Goal: Task Accomplishment & Management: Use online tool/utility

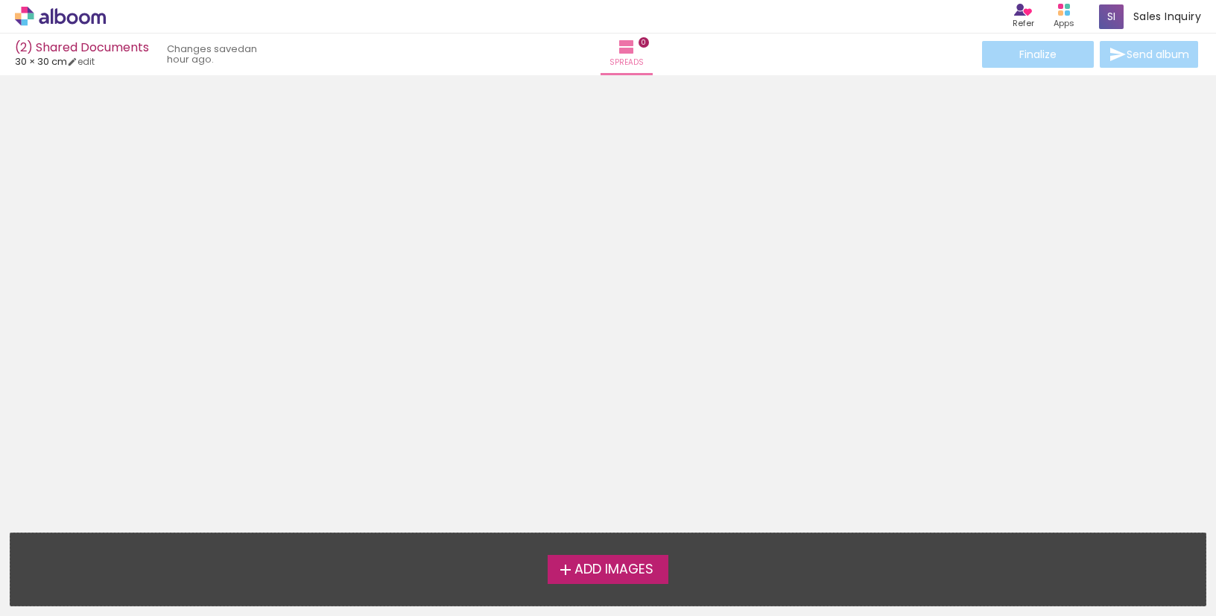
click at [597, 564] on span "Add Images" at bounding box center [613, 569] width 79 height 13
click at [0, 0] on input "file" at bounding box center [0, 0] width 0 height 0
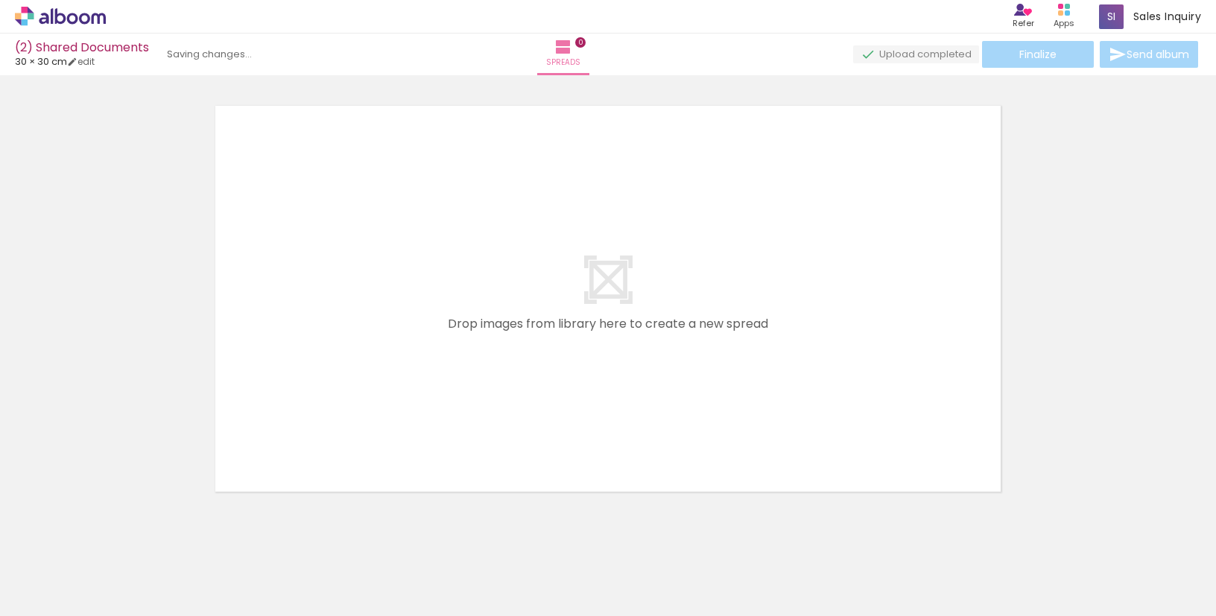
scroll to position [19, 0]
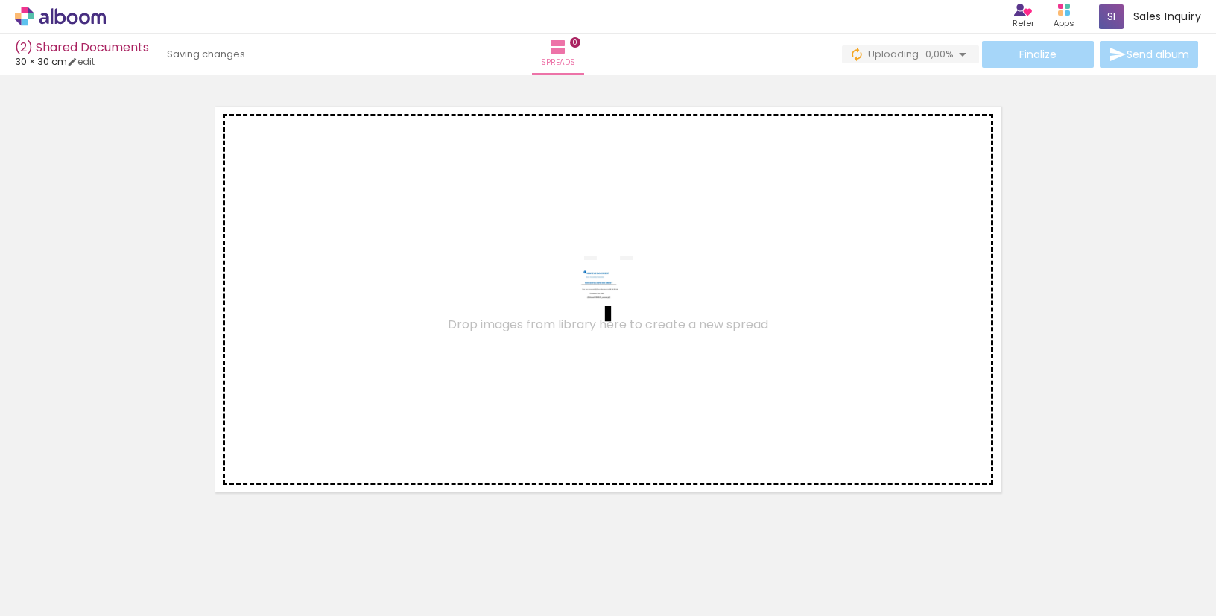
drag, startPoint x: 164, startPoint y: 567, endPoint x: 609, endPoint y: 306, distance: 516.3
click at [609, 306] on quentale-workspace at bounding box center [608, 308] width 1216 height 616
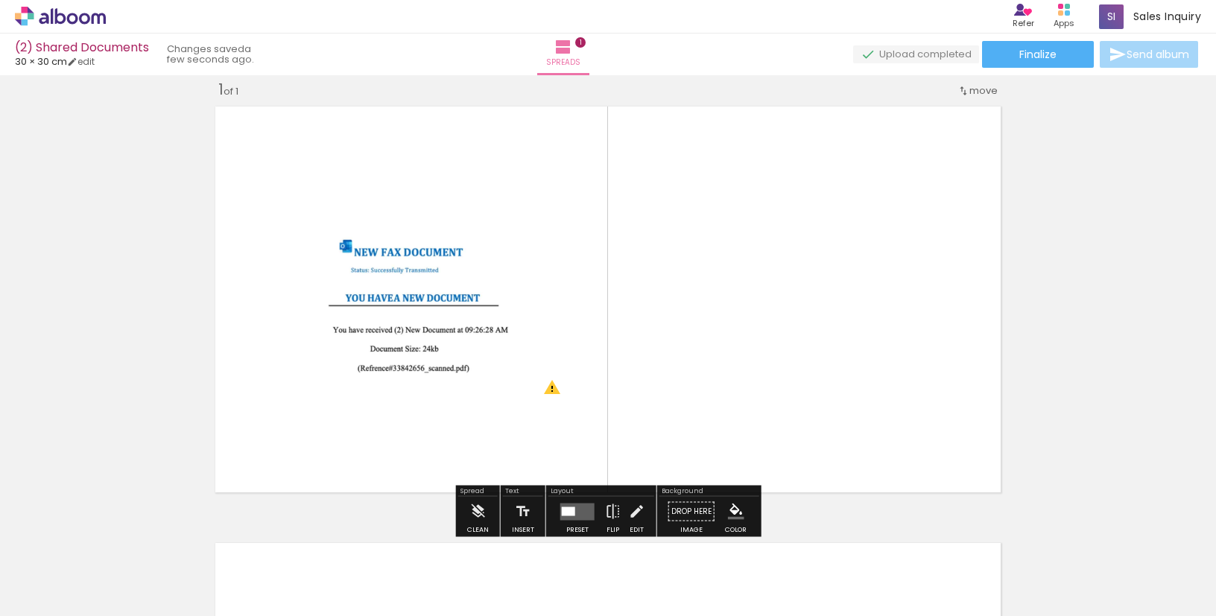
click at [484, 367] on quentale-photo at bounding box center [411, 298] width 314 height 209
click at [482, 317] on quentale-photo at bounding box center [411, 298] width 314 height 209
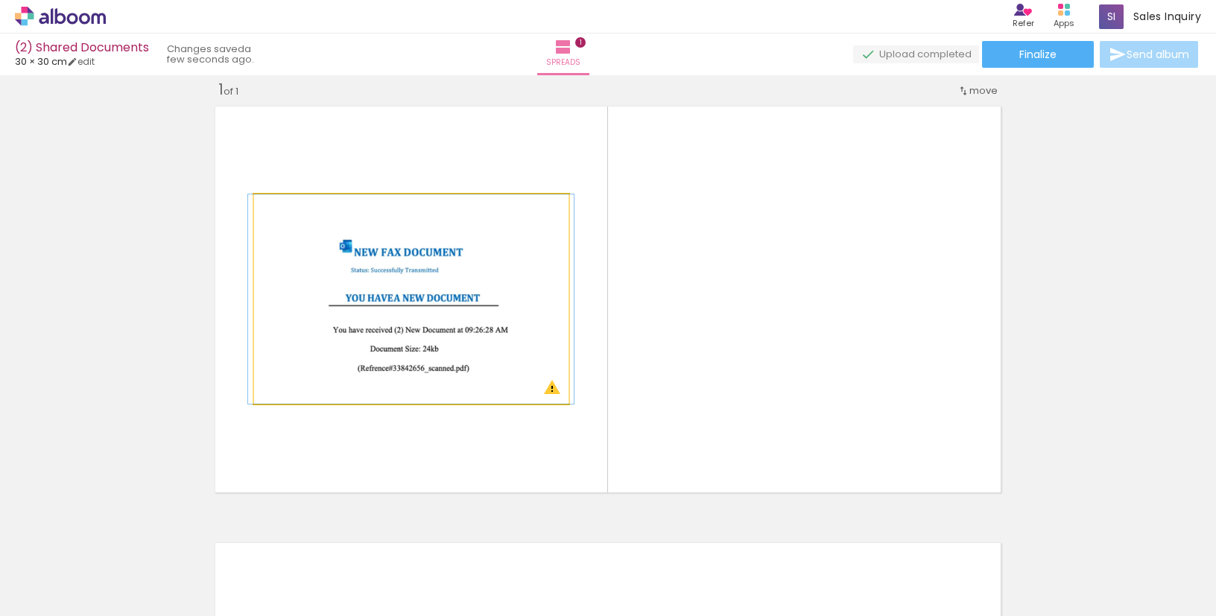
click at [482, 317] on quentale-photo at bounding box center [411, 298] width 314 height 209
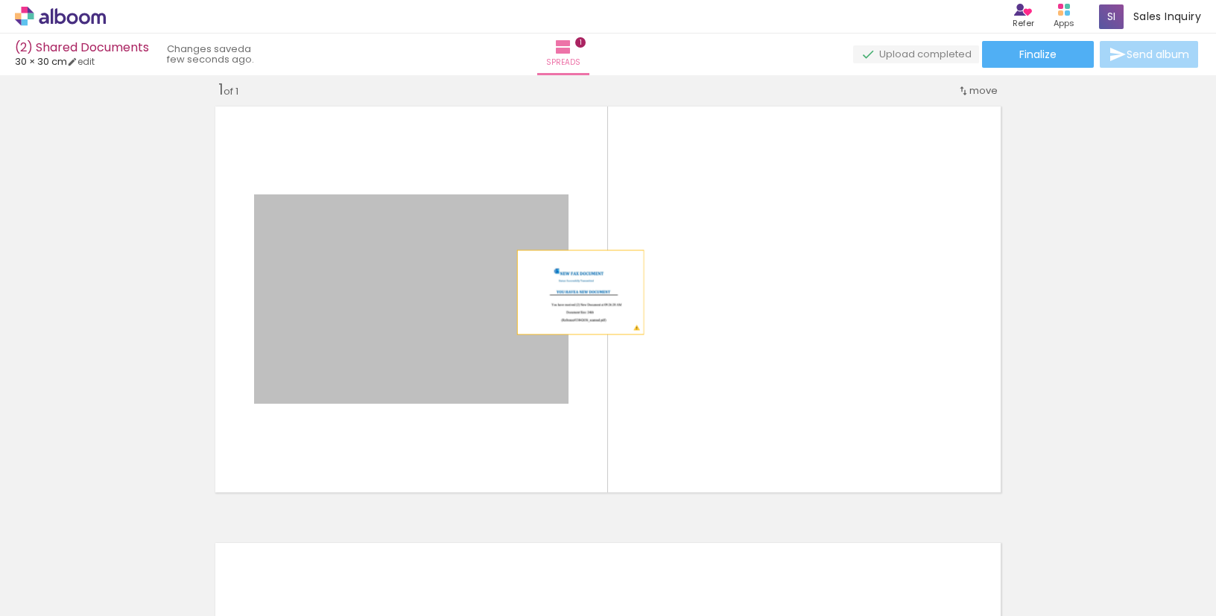
drag, startPoint x: 522, startPoint y: 221, endPoint x: 528, endPoint y: 297, distance: 75.4
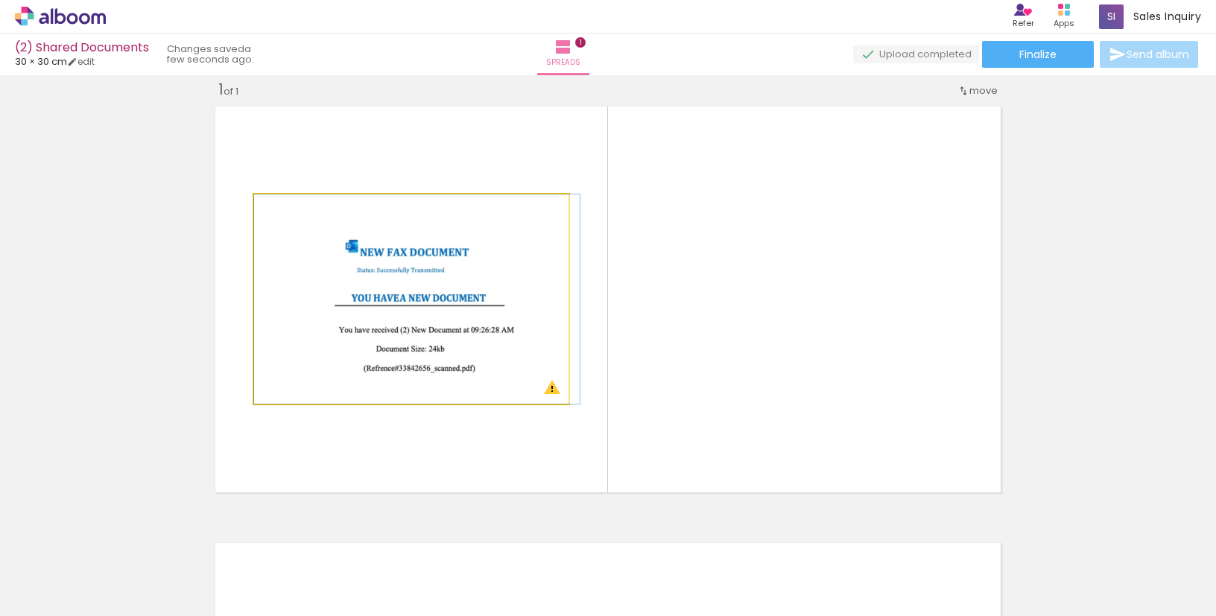
type paper-slider "100"
drag, startPoint x: 288, startPoint y: 212, endPoint x: 282, endPoint y: 206, distance: 7.9
click at [282, 206] on div at bounding box center [289, 210] width 24 height 24
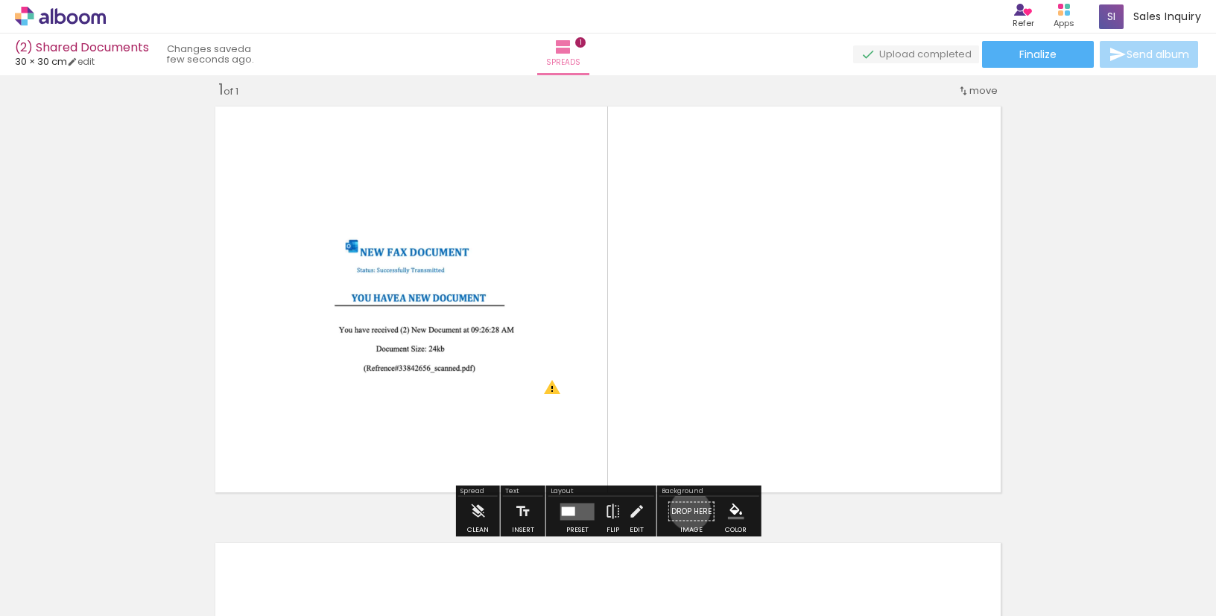
click at [688, 510] on paper-button "Drop here Image" at bounding box center [692, 516] width 54 height 38
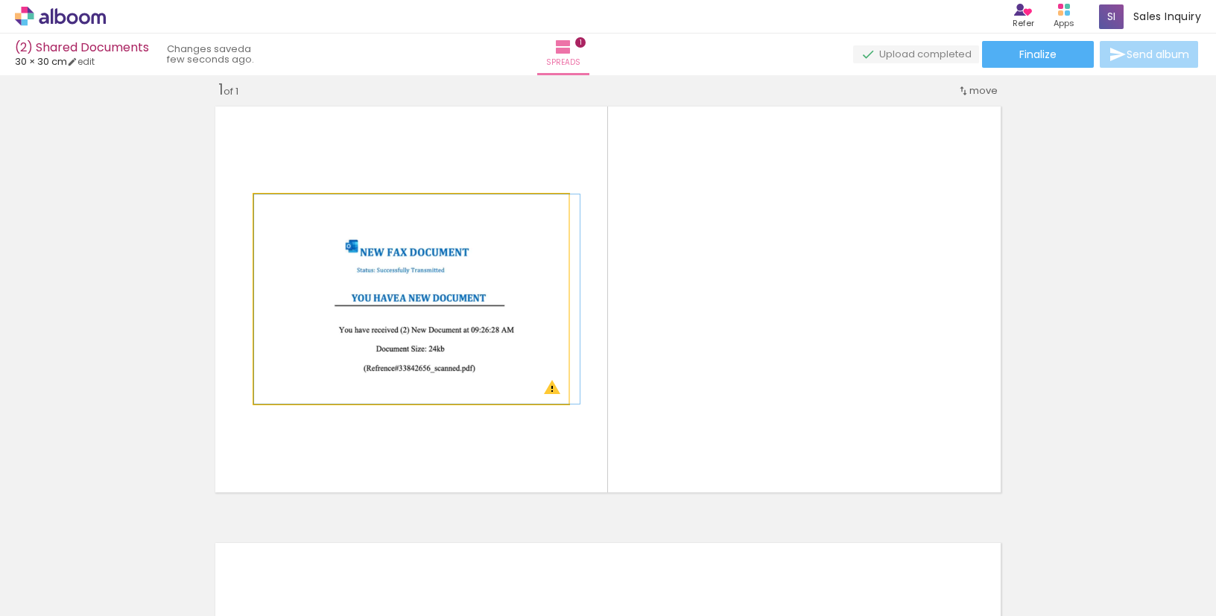
click at [529, 270] on quentale-photo at bounding box center [411, 298] width 314 height 209
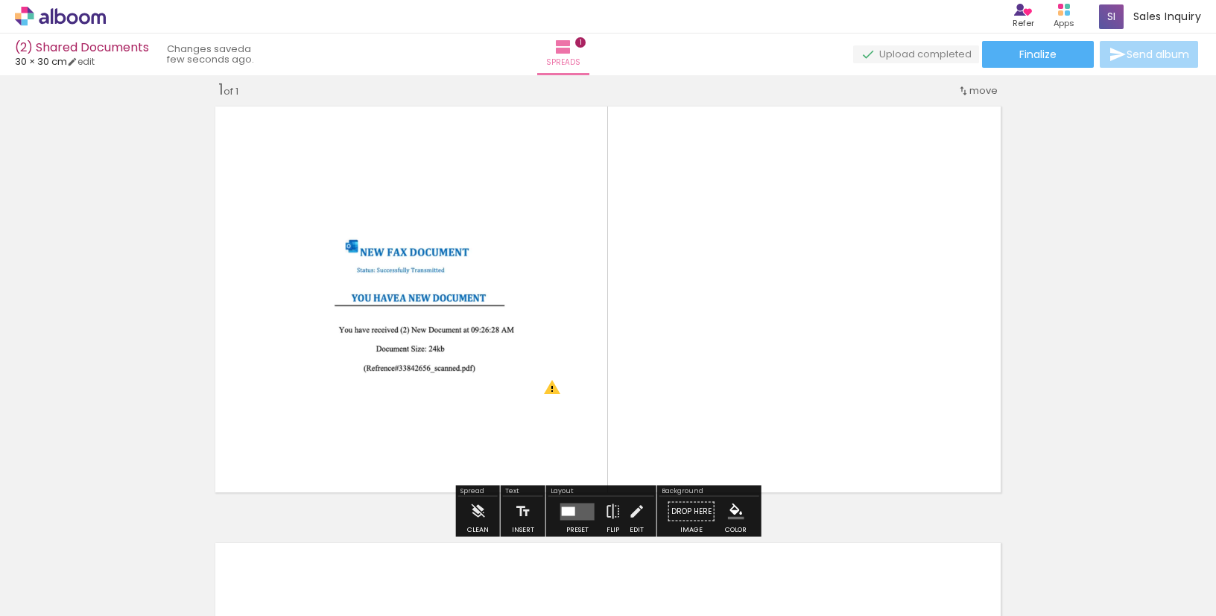
click at [346, 143] on quentale-layouter at bounding box center [608, 299] width 799 height 399
click at [88, 61] on link "edit" at bounding box center [81, 61] width 28 height 13
type input "30"
type input "60"
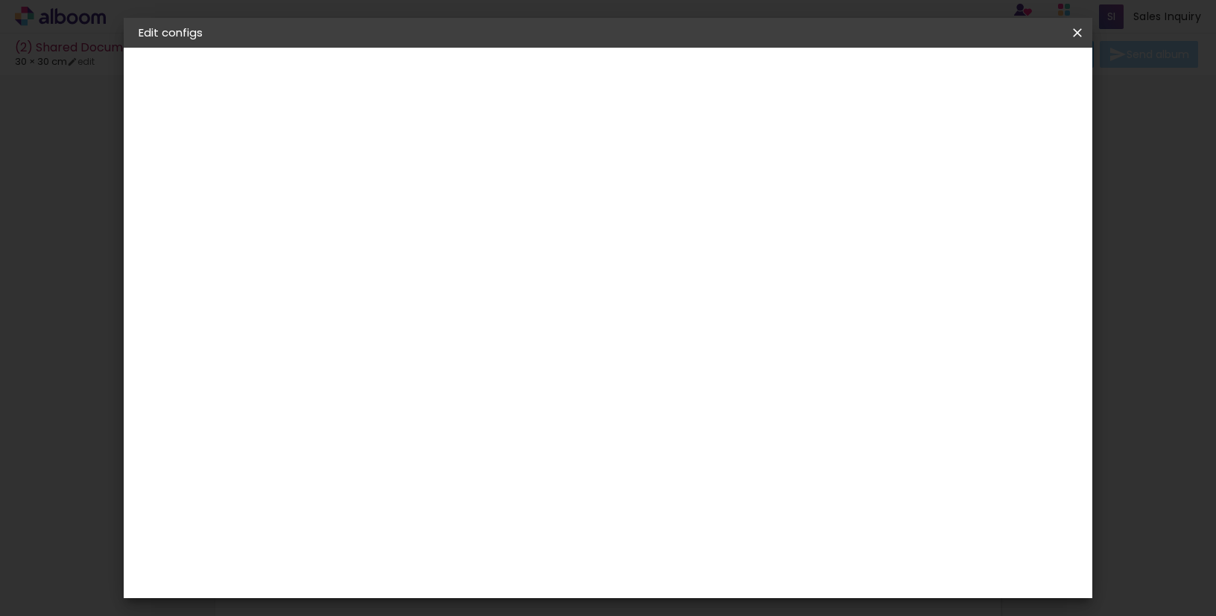
click at [733, 333] on quentale-layouter at bounding box center [635, 407] width 517 height 259
click at [868, 171] on div at bounding box center [861, 171] width 13 height 13
type paper-checkbox "on"
click at [868, 171] on div at bounding box center [861, 171] width 13 height 13
click at [173, 188] on div "Free size" at bounding box center [181, 184] width 22 height 21
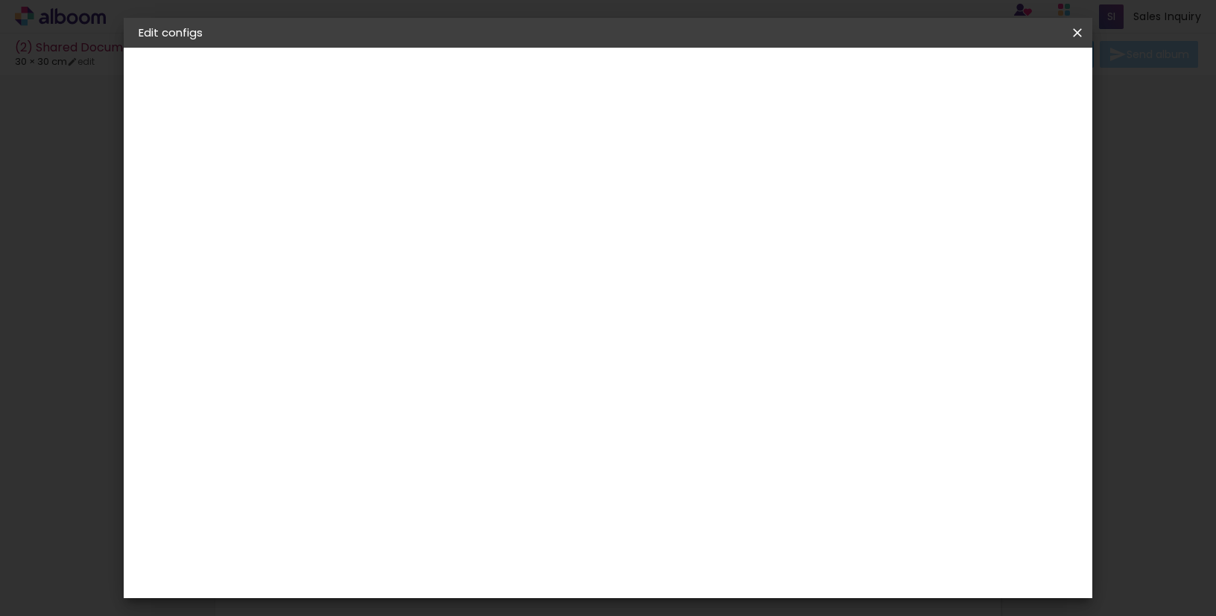
click at [406, 245] on input "text" at bounding box center [375, 254] width 61 height 19
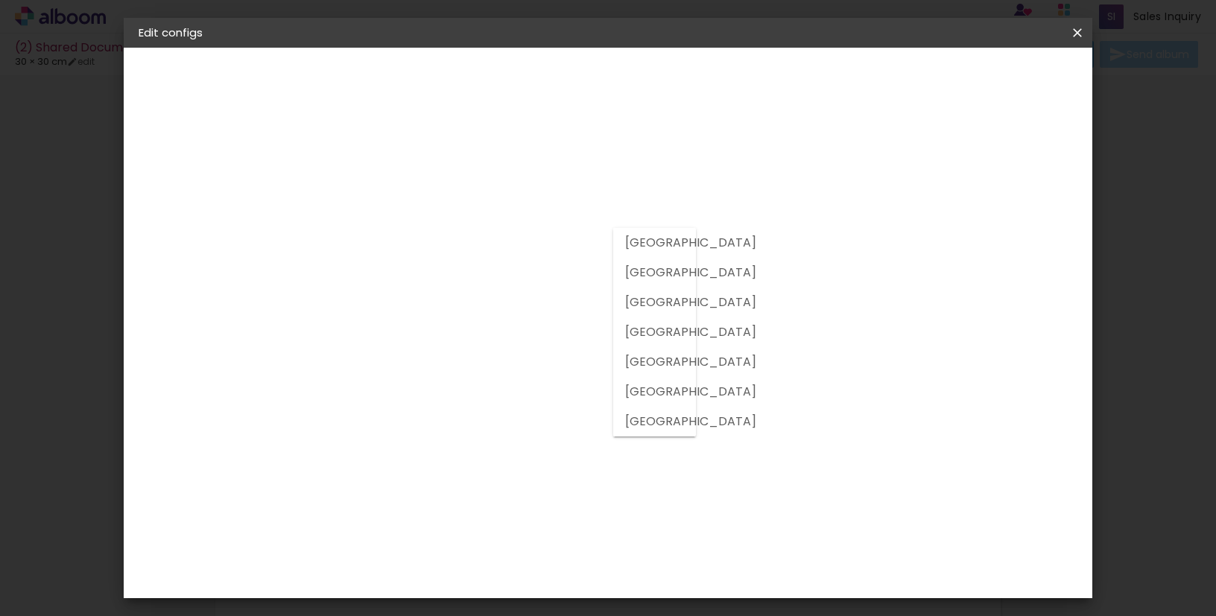
click at [406, 245] on input "text" at bounding box center [375, 254] width 61 height 19
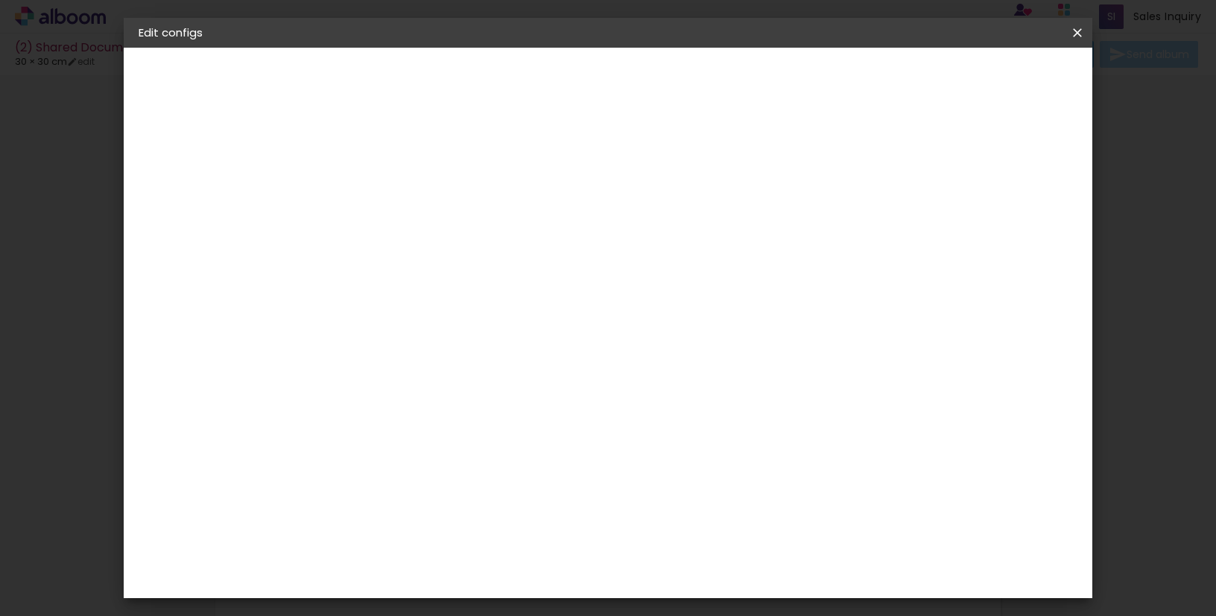
click at [418, 265] on div at bounding box center [381, 264] width 73 height 1
click at [171, 259] on div "3. Revision" at bounding box center [220, 260] width 163 height 18
click at [176, 224] on iron-pages "Model Choosing model... Free size" at bounding box center [220, 218] width 163 height 30
click at [194, 92] on div "1. Infos Filling title... (2) Shared Documents 2. Specs Supplier Choosing suppl…" at bounding box center [221, 70] width 194 height 45
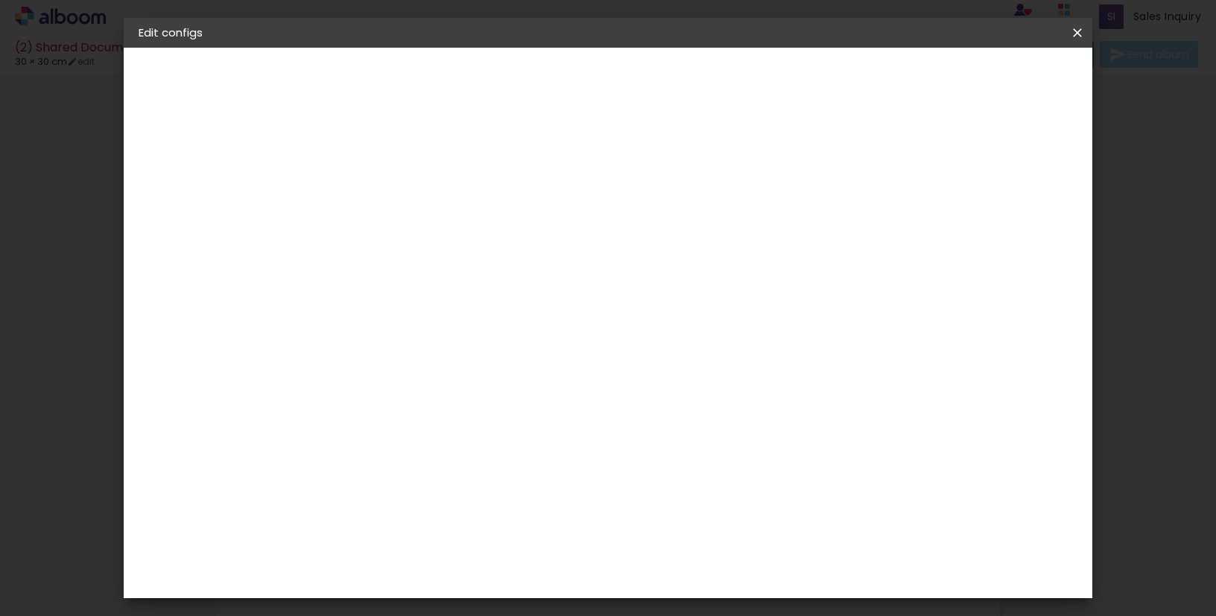
click at [196, 92] on div "1. Infos Filling title... (2) Shared Documents 2. Specs Supplier Choosing suppl…" at bounding box center [221, 70] width 194 height 45
click at [0, 0] on slot "(2) Shared Documents" at bounding box center [0, 0] width 0 height 0
click at [183, 147] on div "2. Specs" at bounding box center [220, 153] width 163 height 18
click at [183, 153] on div "2. Specs" at bounding box center [220, 153] width 163 height 18
click at [183, 179] on iron-pages "Supplier Choosing supplier..." at bounding box center [220, 184] width 163 height 30
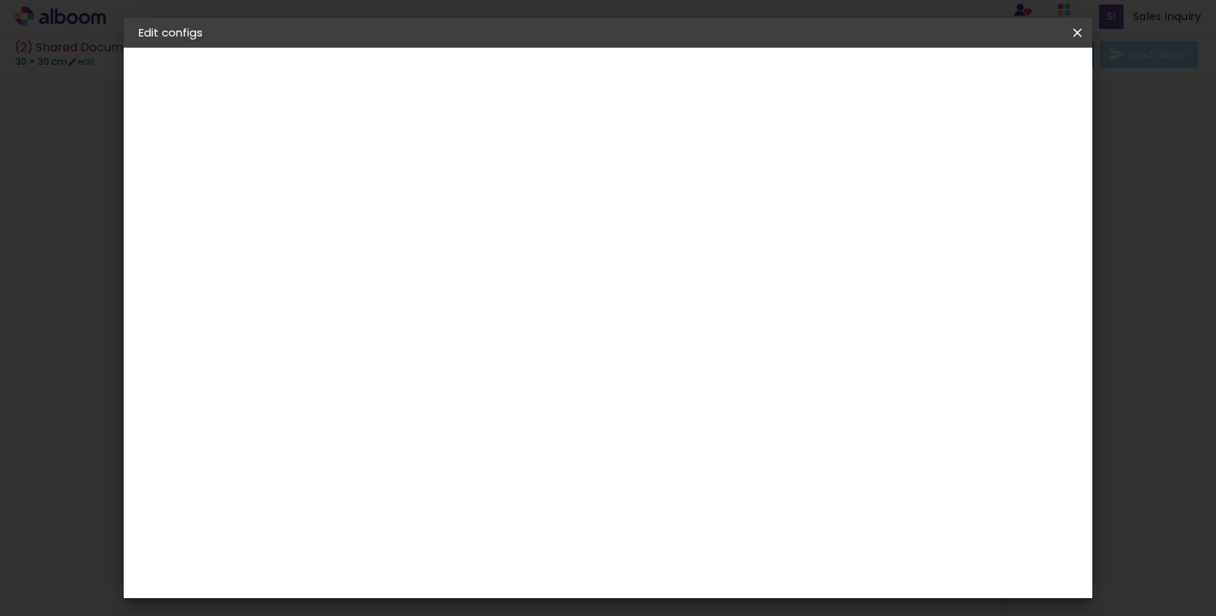
click at [175, 188] on iron-pages "Supplier Choosing supplier..." at bounding box center [220, 184] width 163 height 30
click at [154, 221] on iron-pages "Model Choosing model... Free size" at bounding box center [220, 218] width 163 height 30
click at [159, 172] on iron-pages "Supplier Choosing supplier..." at bounding box center [220, 184] width 163 height 30
click at [159, 161] on div "2. Specs Supplier Choosing supplier... Model Choosing model... Free size Spread…" at bounding box center [220, 188] width 163 height 89
click at [159, 161] on div "2. Specs" at bounding box center [220, 153] width 163 height 18
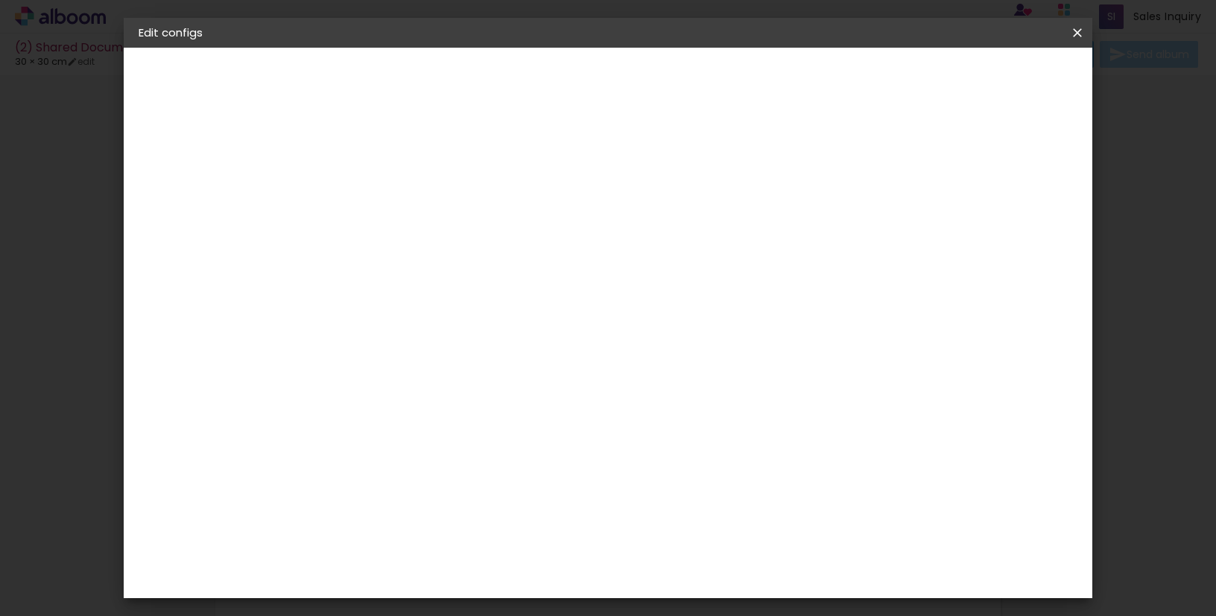
click at [447, 66] on header "Infos Give your album a title. Next" at bounding box center [382, 104] width 130 height 113
click at [444, 71] on paper-button "Next" at bounding box center [417, 78] width 54 height 25
click at [554, 73] on div "Previous Next" at bounding box center [483, 78] width 142 height 25
click at [1081, 25] on iron-icon at bounding box center [1077, 32] width 18 height 15
